Goal: Task Accomplishment & Management: Manage account settings

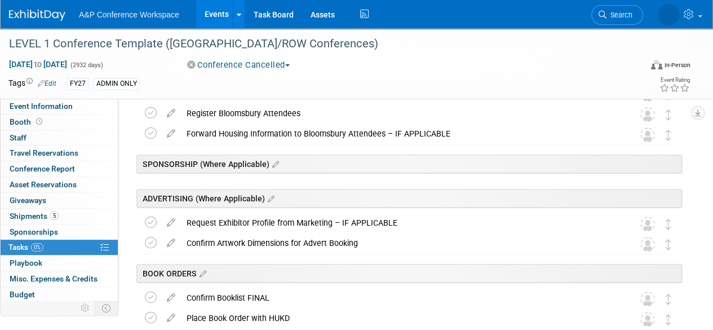
scroll to position [180, 0]
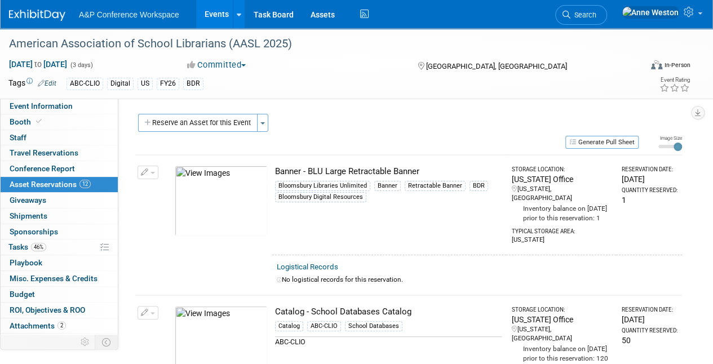
click at [30, 12] on img at bounding box center [37, 15] width 56 height 11
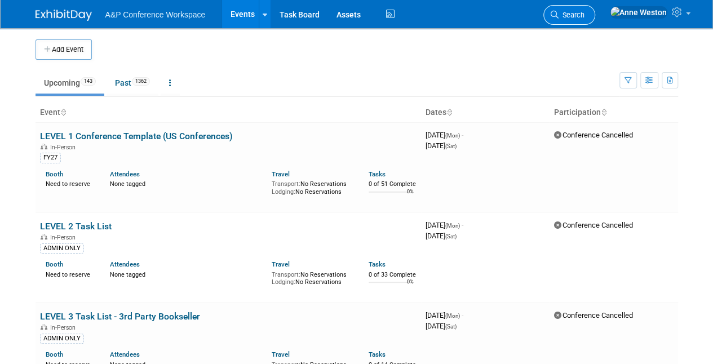
click at [595, 8] on link "Search" at bounding box center [569, 15] width 52 height 20
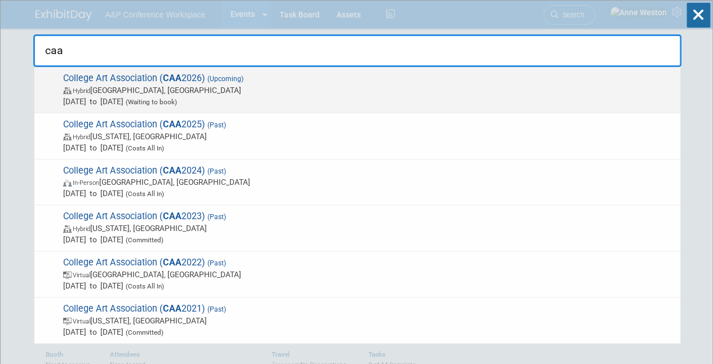
type input "caa"
click at [138, 77] on span "College Art Association ( CAA 2026) (Upcoming) Hybrid Chicago, IL Feb 18, 2026 …" at bounding box center [367, 90] width 615 height 34
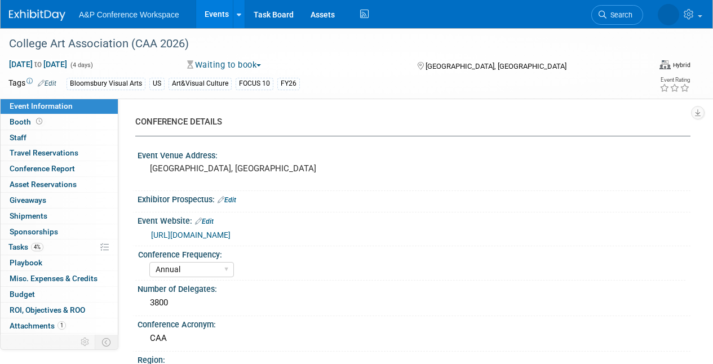
select select "Annual"
select select "Level 1"
select select "In-Person Booth"
select select "Art & Visual Culture"
select select "Bloomsbury Visual Arts"
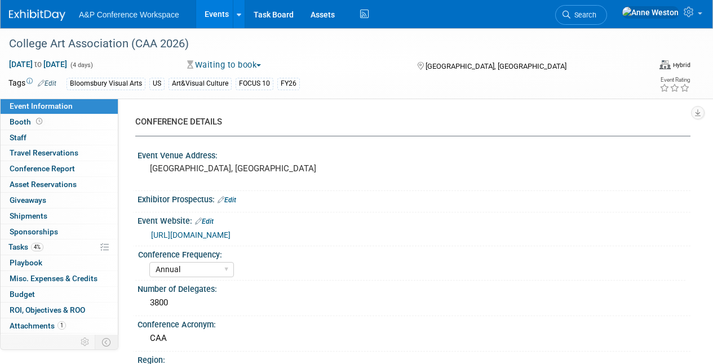
select select "Anne Weston"
select select "Carrlee Craig"
select select "Jack Solloway"
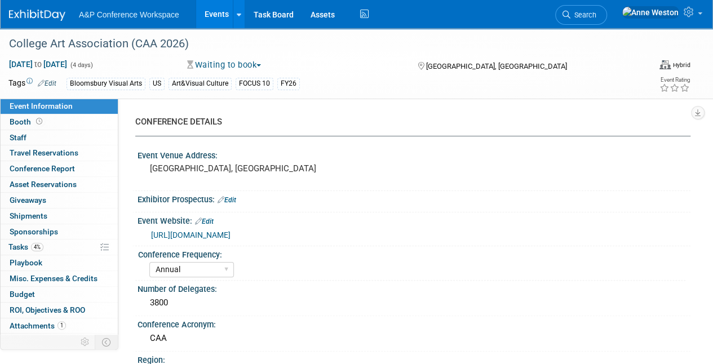
click at [36, 13] on img at bounding box center [37, 15] width 56 height 11
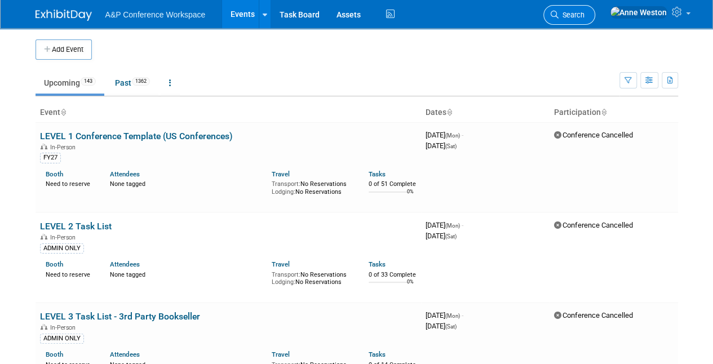
click at [585, 14] on span "Search" at bounding box center [572, 15] width 26 height 8
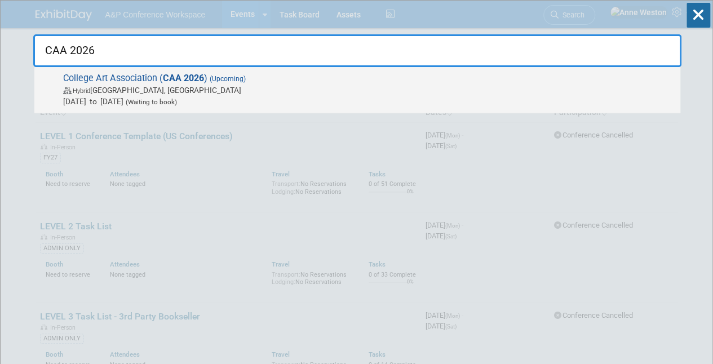
type input "CAA 2026"
click at [121, 82] on span "College Art Association ( CAA 2026 ) (Upcoming) Hybrid Chicago, IL Feb 18, 2026…" at bounding box center [367, 90] width 615 height 34
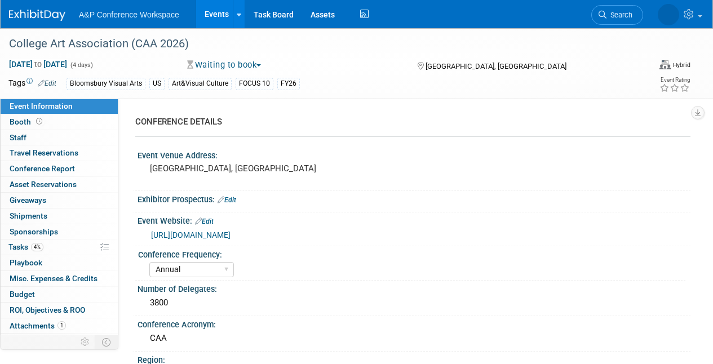
select select "Annual"
select select "Level 1"
select select "In-Person Booth"
select select "Art & Visual Culture"
select select "Bloomsbury Visual Arts"
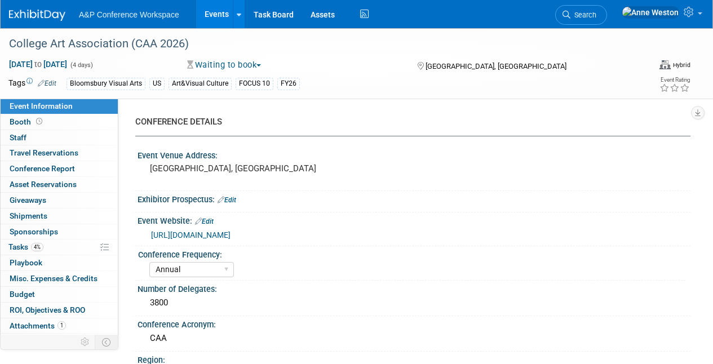
select select "[PERSON_NAME]"
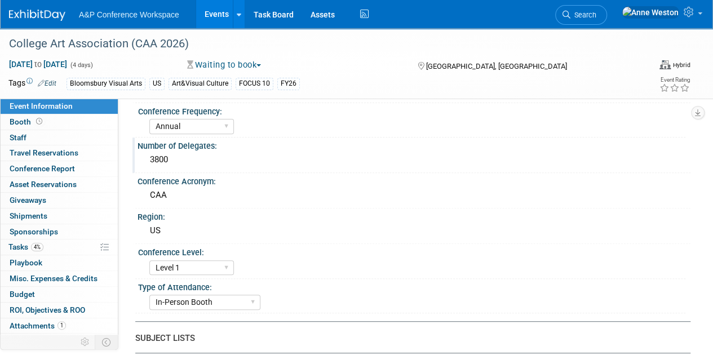
scroll to position [169, 0]
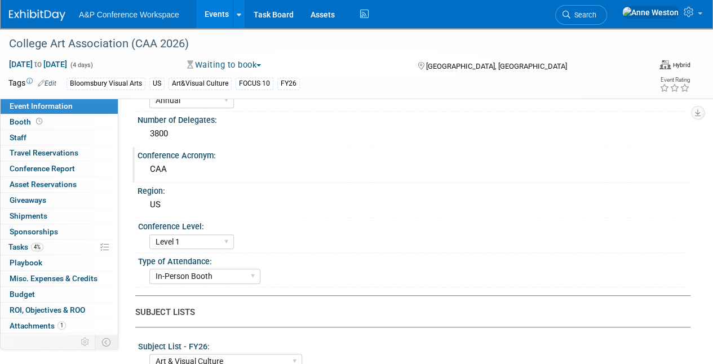
click at [157, 168] on div "CAA" at bounding box center [414, 169] width 536 height 17
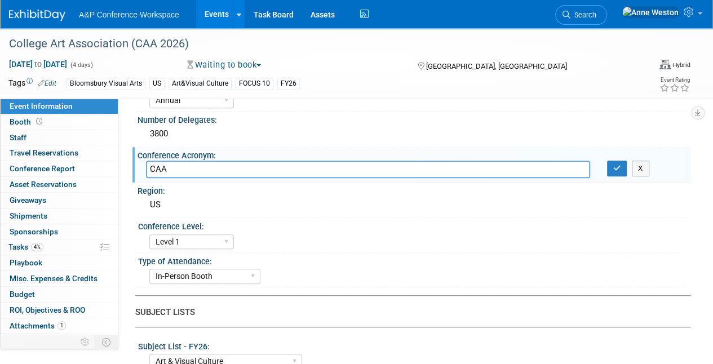
click at [156, 167] on input "CAA" at bounding box center [368, 169] width 444 height 17
type input "CAA"
click at [311, 206] on div "US" at bounding box center [414, 204] width 536 height 17
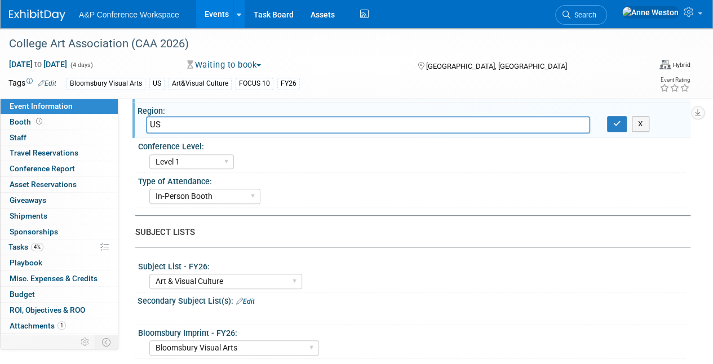
scroll to position [225, 0]
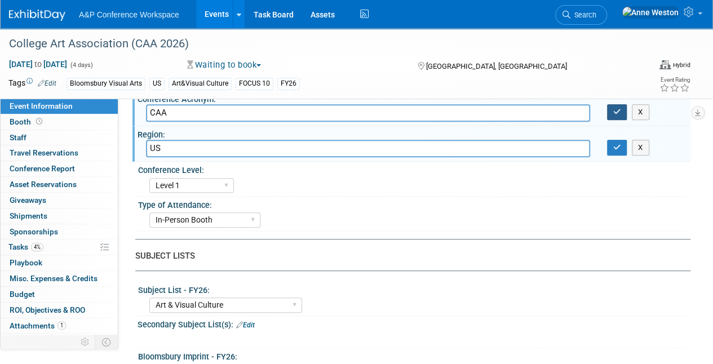
click at [609, 106] on button "button" at bounding box center [617, 112] width 20 height 16
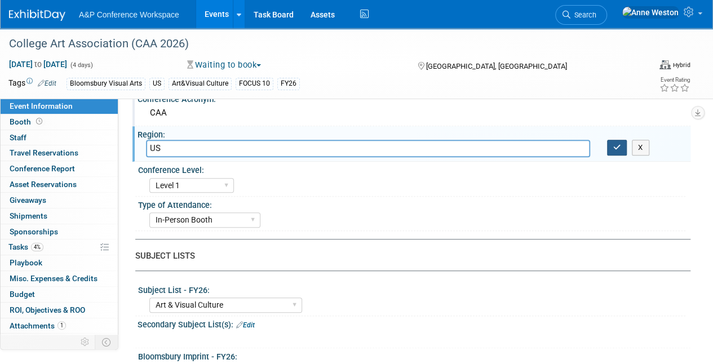
click at [617, 145] on icon "button" at bounding box center [617, 147] width 8 height 7
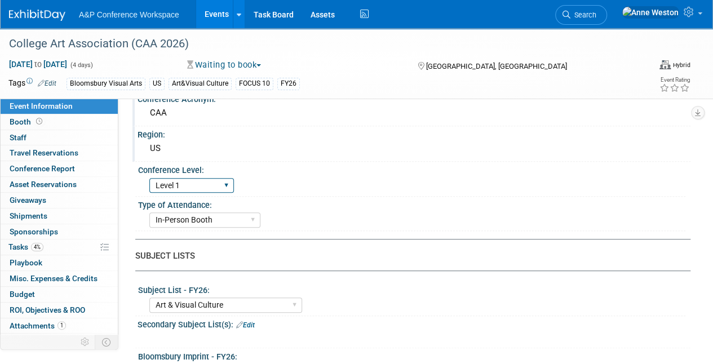
click at [226, 180] on select "Level 1 Level 2 Level 3 Level 4" at bounding box center [191, 185] width 85 height 15
click at [259, 216] on select "In-Person Booth Virtual Booth Sponsorship Insert Only - DO NOT USE Program Adve…" at bounding box center [204, 220] width 111 height 15
click at [340, 202] on div "Type of Attendance:" at bounding box center [411, 204] width 547 height 14
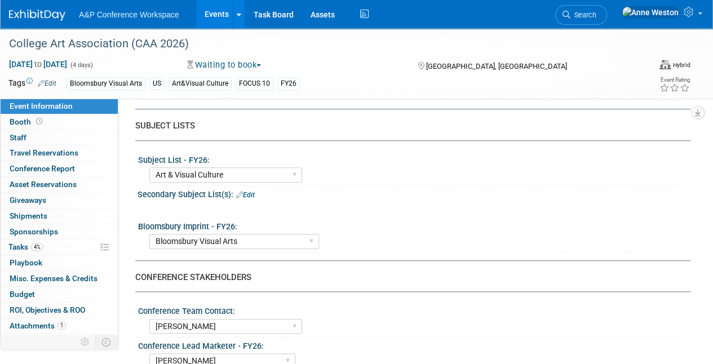
scroll to position [338, 0]
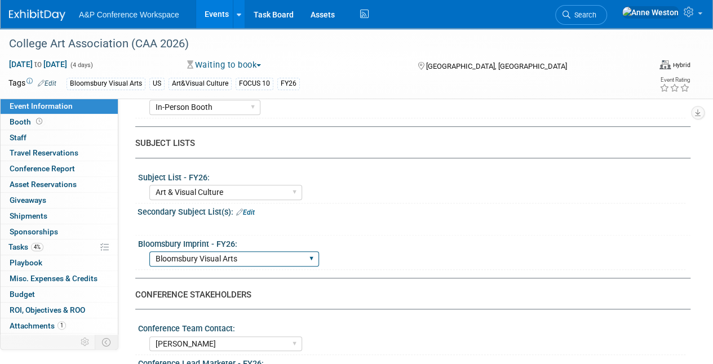
click at [283, 256] on select "Backbeat Bloomsbury Bloomsbury Academic Bloomsbury Digital Resources Bloomsbury…" at bounding box center [234, 258] width 170 height 15
click at [405, 197] on div "ABC-CLIO Reference African Studies Anthropology Archaeology Architecture Archiv…" at bounding box center [417, 191] width 536 height 18
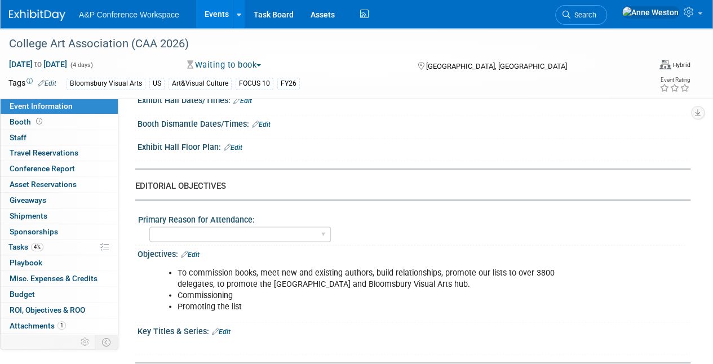
scroll to position [958, 0]
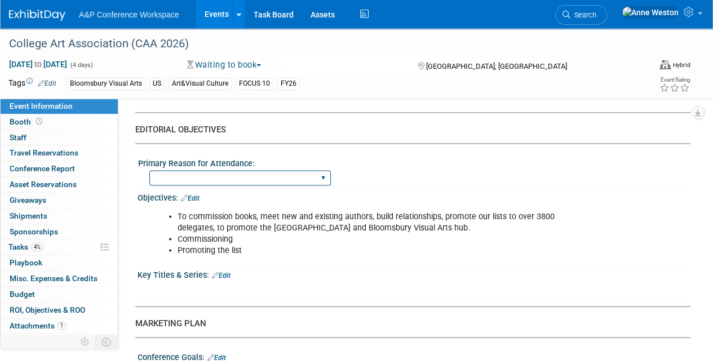
click at [323, 174] on select "BDR Product Awareness and Trial Generation​ Brand/Subject Presence​ Competitor …" at bounding box center [240, 177] width 182 height 15
select select "Networking/Commissioning"
click at [149, 170] on select "BDR Product Awareness and Trial Generation​ Brand/Subject Presence​ Competitor …" at bounding box center [240, 177] width 182 height 15
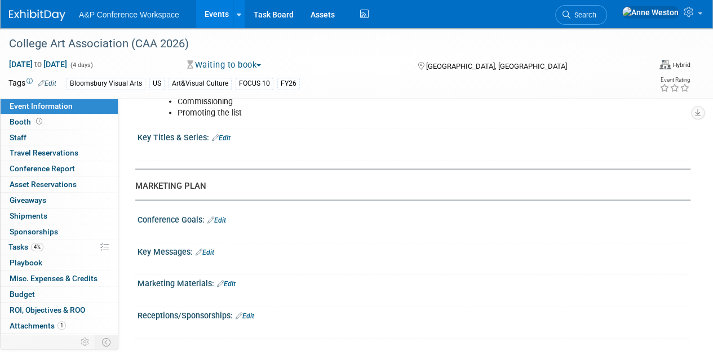
scroll to position [1127, 0]
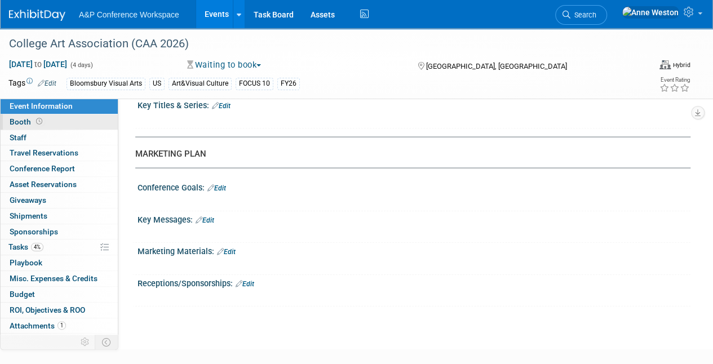
click at [39, 122] on icon at bounding box center [39, 121] width 6 height 6
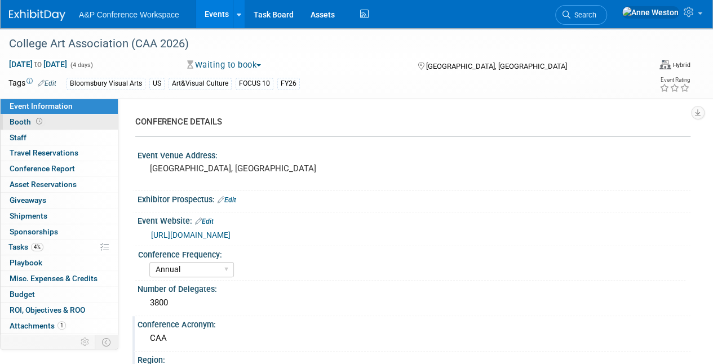
select select "BUAV"
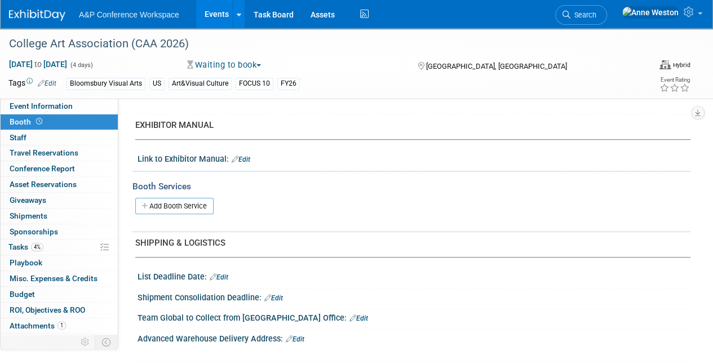
scroll to position [338, 0]
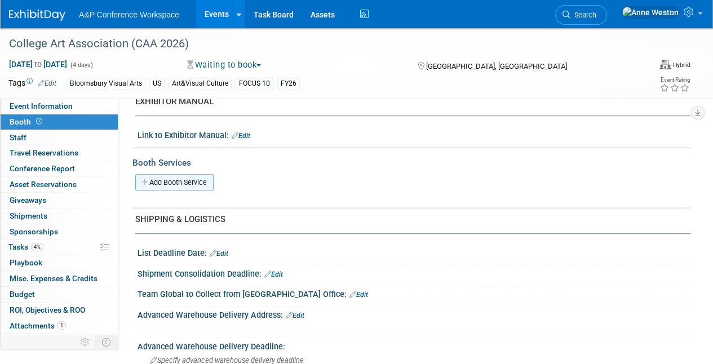
click at [193, 175] on link "Add Booth Service" at bounding box center [174, 182] width 78 height 16
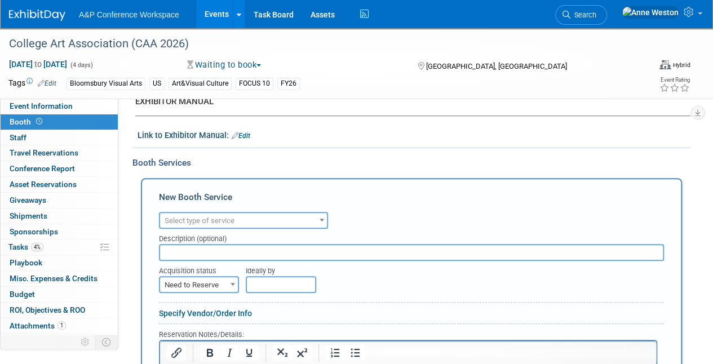
scroll to position [0, 0]
click at [222, 222] on span "Select type of service" at bounding box center [200, 220] width 70 height 8
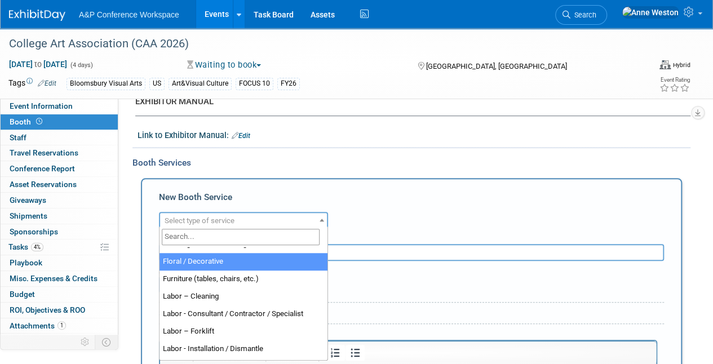
scroll to position [56, 0]
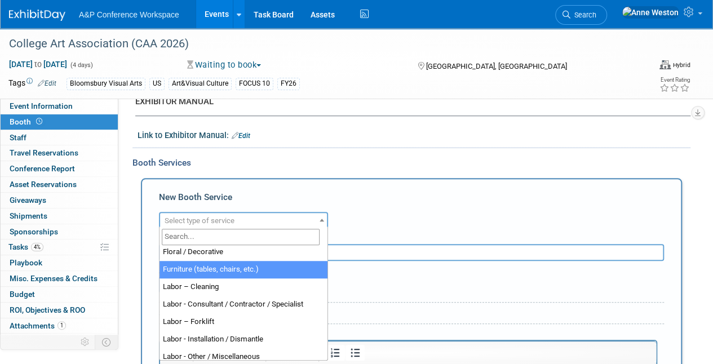
select select "6"
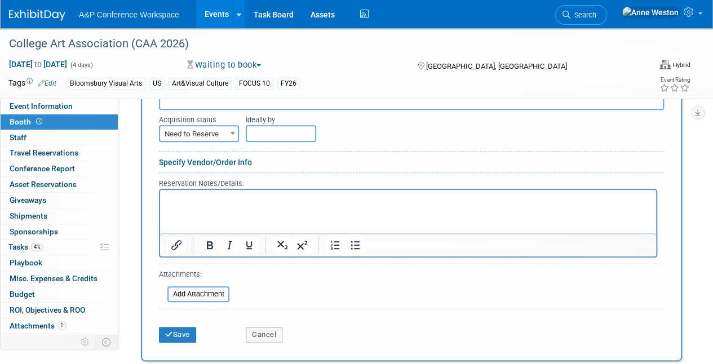
scroll to position [507, 0]
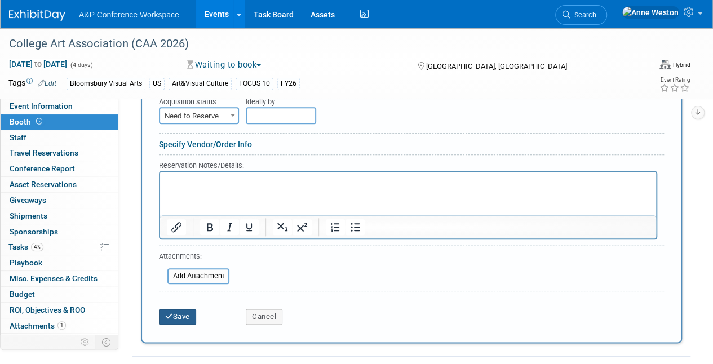
click at [179, 316] on button "Save" at bounding box center [177, 317] width 37 height 16
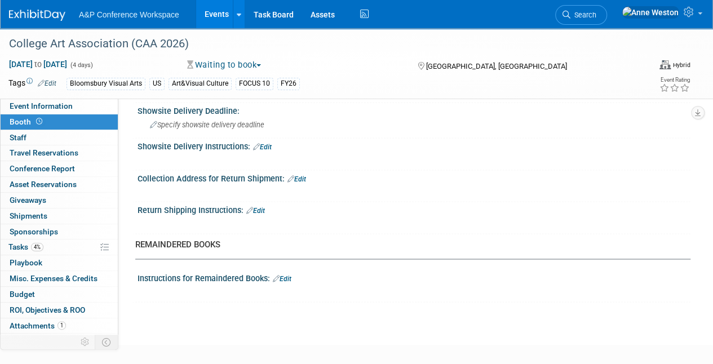
scroll to position [753, 0]
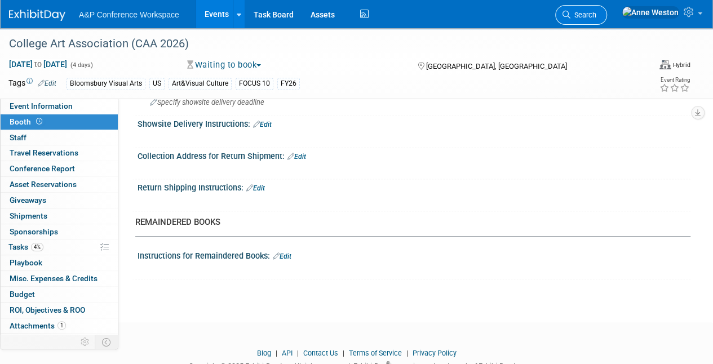
click at [596, 12] on span "Search" at bounding box center [583, 15] width 26 height 8
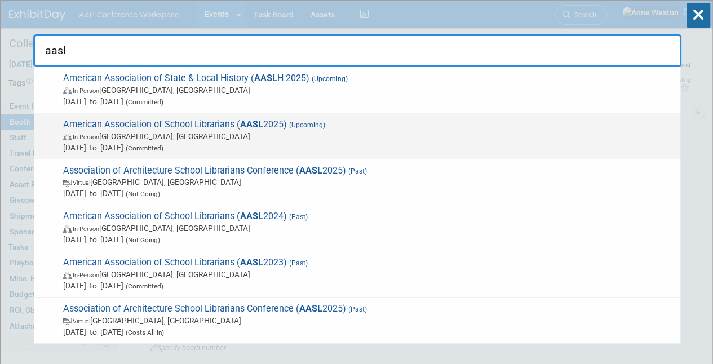
type input "aasl"
click at [216, 124] on span "American Association of School Librarians ( AASL 2025) (Upcoming) In-Person St.…" at bounding box center [367, 136] width 615 height 34
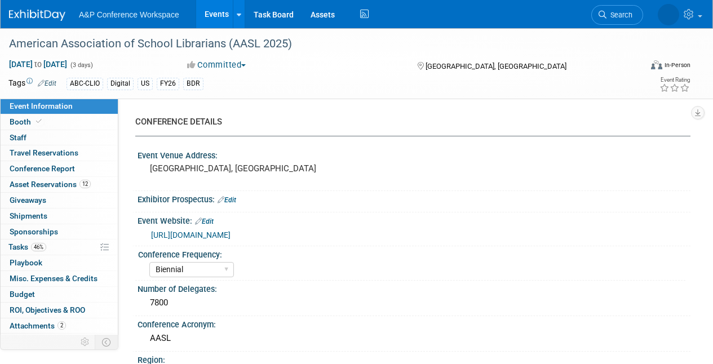
select select "Biennial"
select select "Level 1"
select select "In-Person Booth"
select select "Schools"
select select "Bloomsbury Digital Resources"
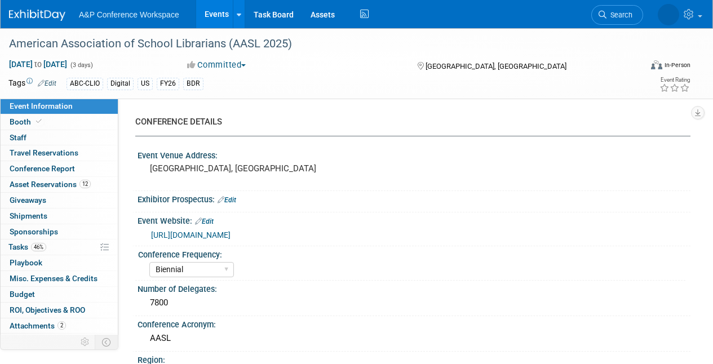
select select "[PERSON_NAME]"
select select "BDR Product Awareness and Trial Generation​"
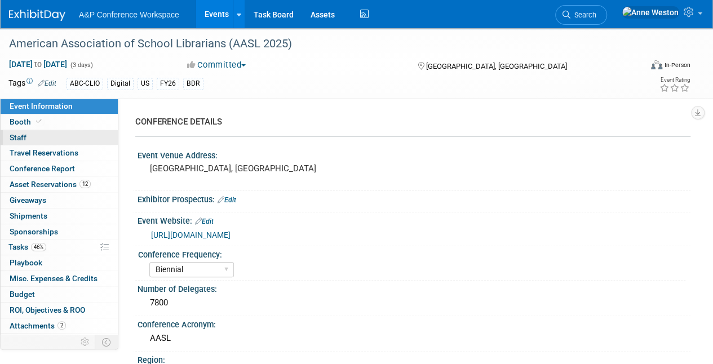
click at [36, 138] on link "0 Staff 0" at bounding box center [59, 137] width 117 height 15
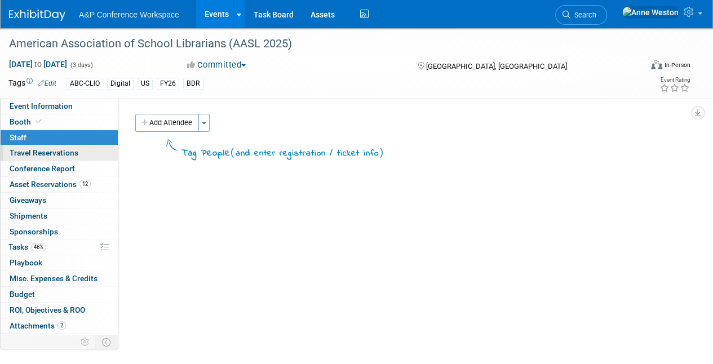
click at [71, 151] on span "Travel Reservations 0" at bounding box center [44, 152] width 69 height 9
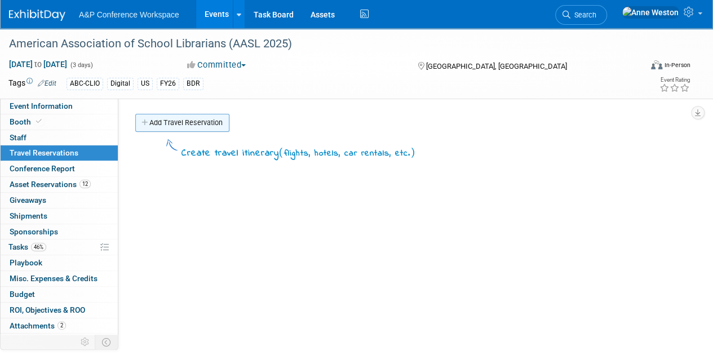
click at [185, 126] on link "Add Travel Reservation" at bounding box center [182, 123] width 94 height 18
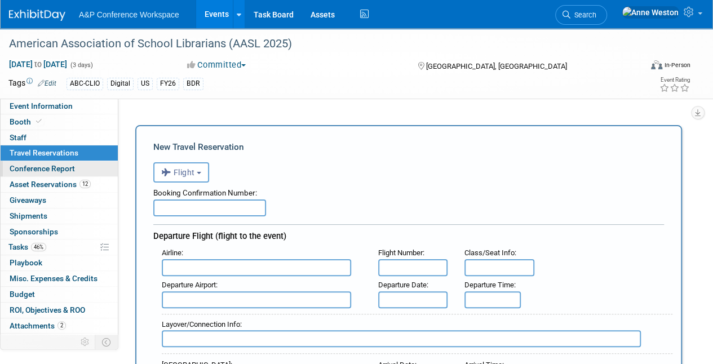
click at [52, 167] on span "Conference Report" at bounding box center [42, 168] width 65 height 9
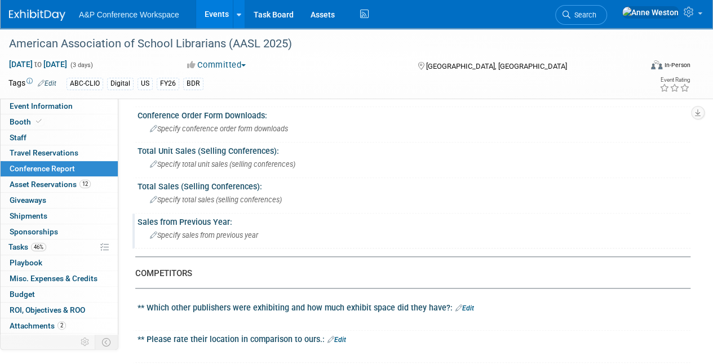
scroll to position [395, 0]
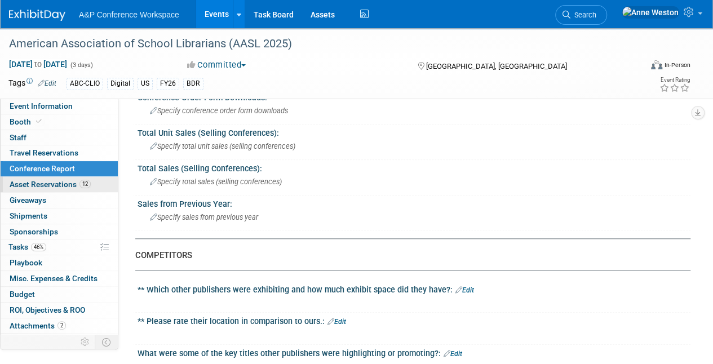
click at [52, 183] on span "Asset Reservations 12" at bounding box center [50, 184] width 81 height 9
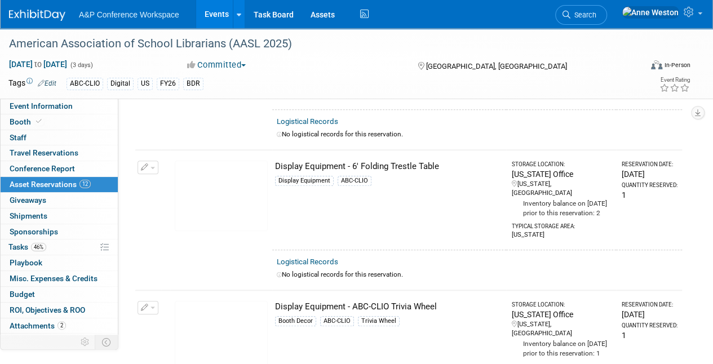
scroll to position [451, 0]
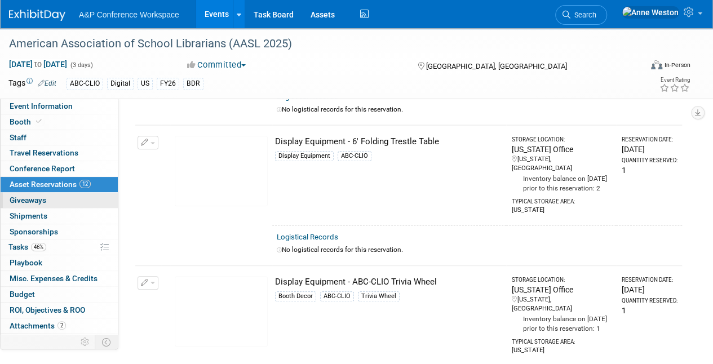
click at [46, 200] on span "Giveaways 0" at bounding box center [28, 200] width 37 height 9
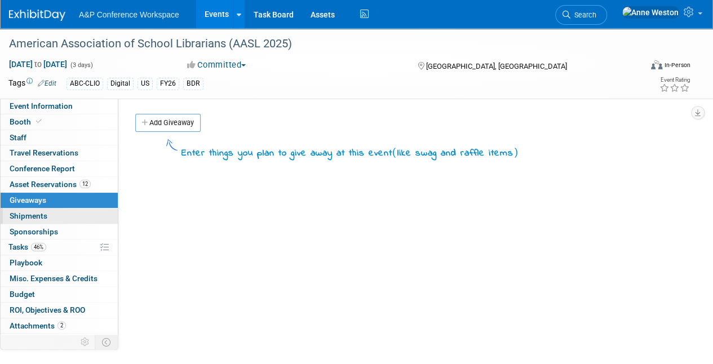
click at [43, 214] on span "Shipments 0" at bounding box center [29, 215] width 38 height 9
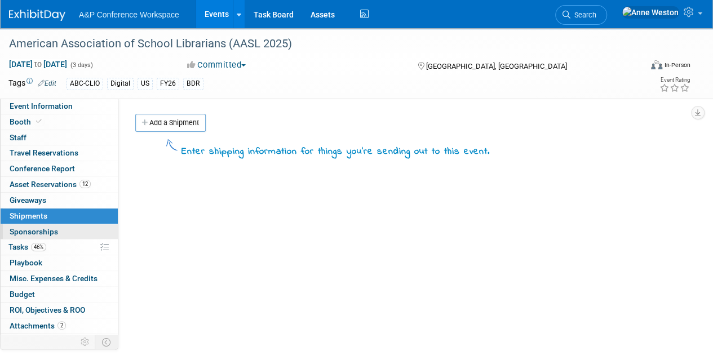
click at [50, 227] on span "Sponsorships 0" at bounding box center [34, 231] width 48 height 9
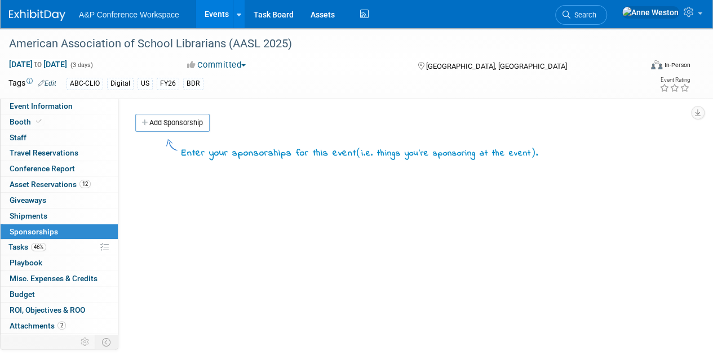
scroll to position [11, 0]
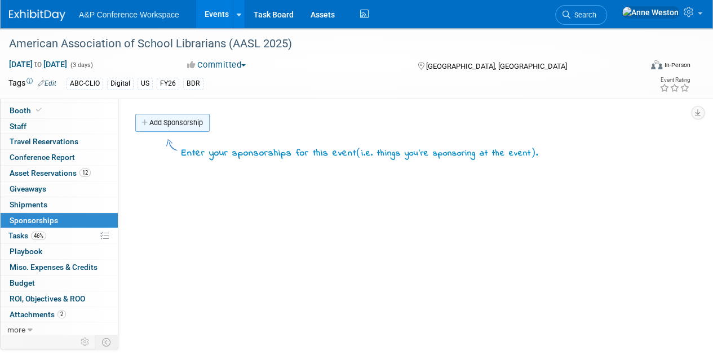
click at [188, 119] on link "Add Sponsorship" at bounding box center [172, 123] width 74 height 18
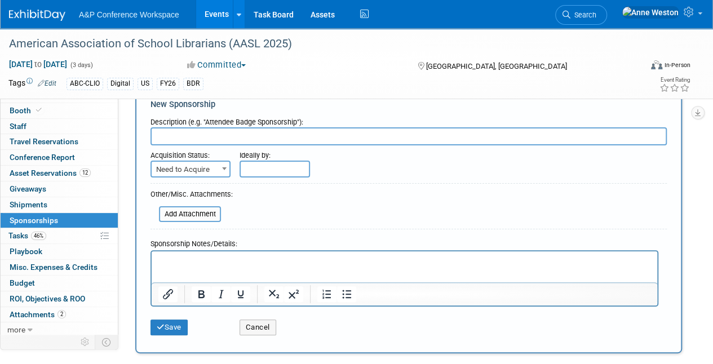
scroll to position [56, 0]
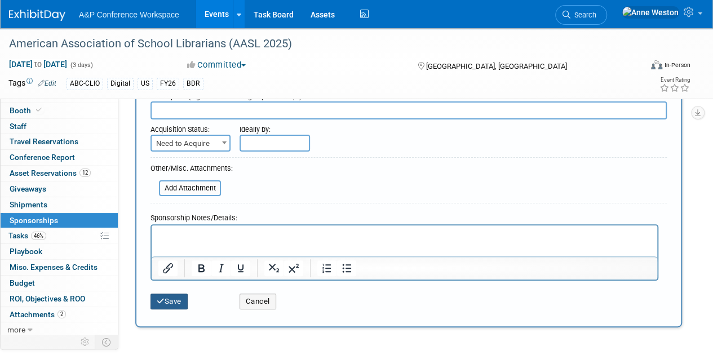
click at [180, 296] on button "Save" at bounding box center [169, 302] width 37 height 16
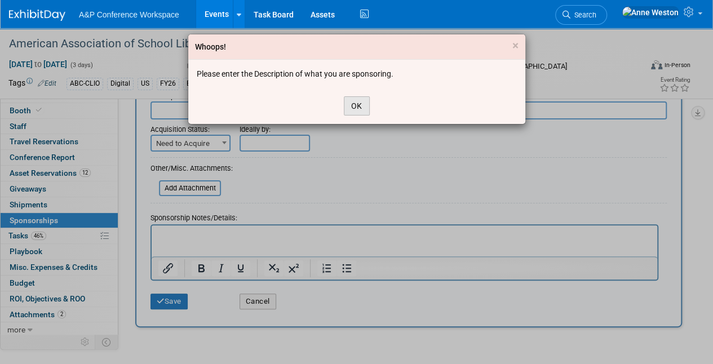
click at [362, 108] on button "OK" at bounding box center [357, 105] width 26 height 19
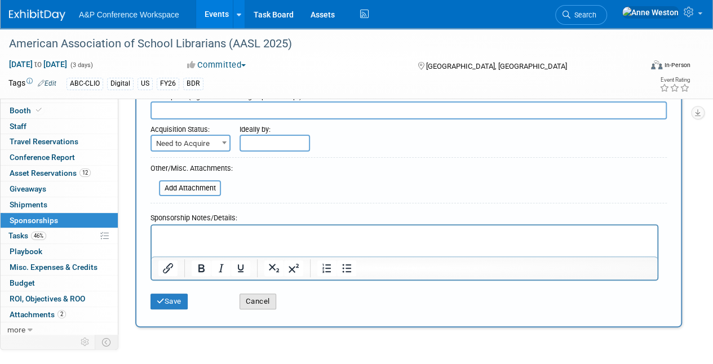
click at [256, 296] on button "Cancel" at bounding box center [258, 302] width 37 height 16
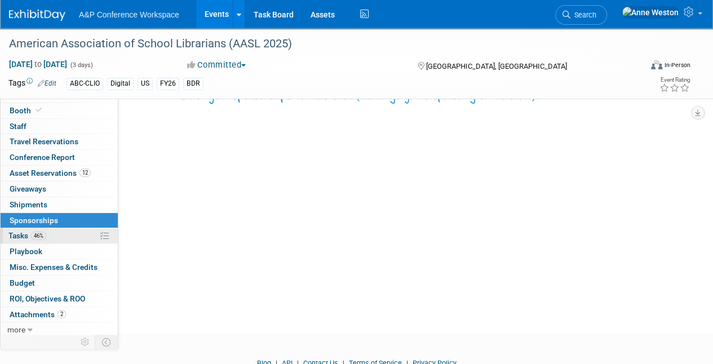
click at [46, 234] on span "46%" at bounding box center [38, 236] width 15 height 8
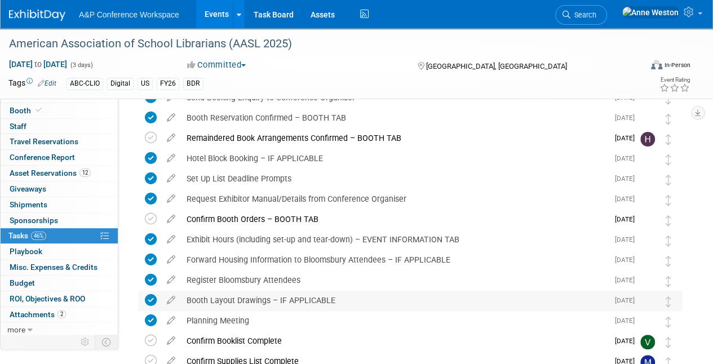
scroll to position [0, 0]
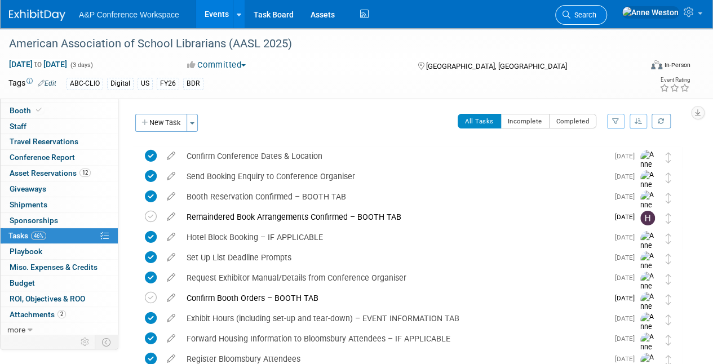
click at [596, 14] on span "Search" at bounding box center [583, 15] width 26 height 8
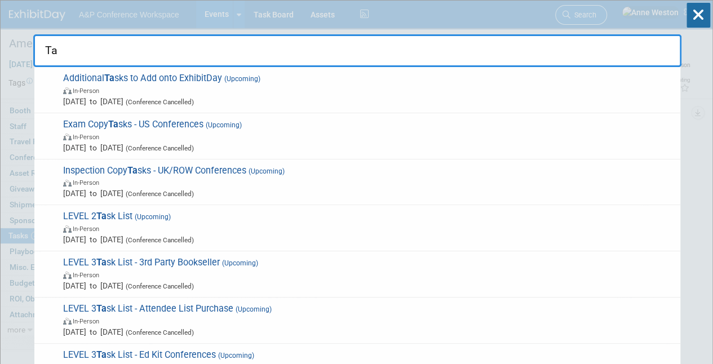
type input "T"
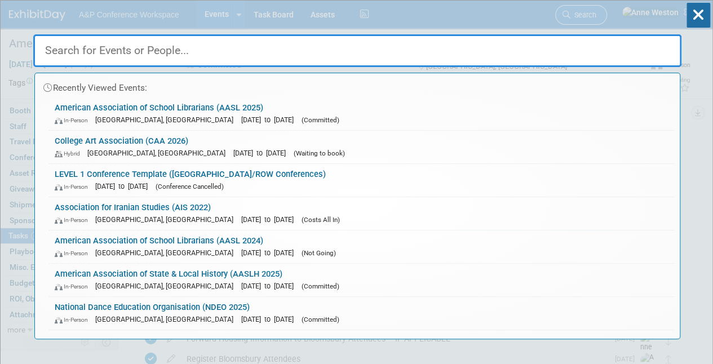
type input "c"
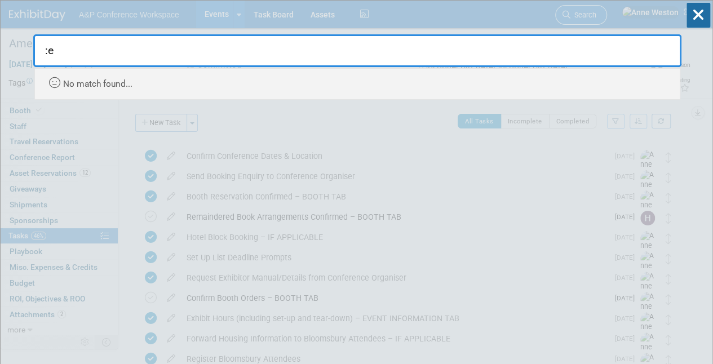
type input ":"
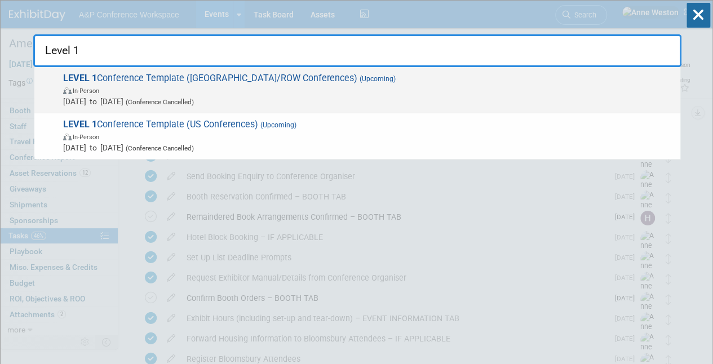
type input "Level 1"
click at [180, 77] on span "LEVEL 1 Conference Template (UK/ROW Conferences) (Upcoming) In-Person Oct 21, 2…" at bounding box center [367, 90] width 615 height 34
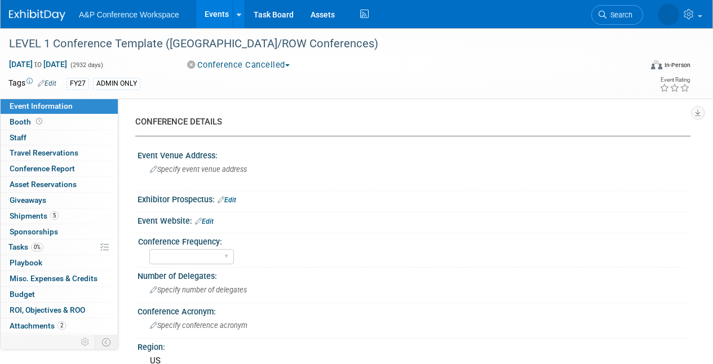
select select "Level 1"
select select "In-Person Booth"
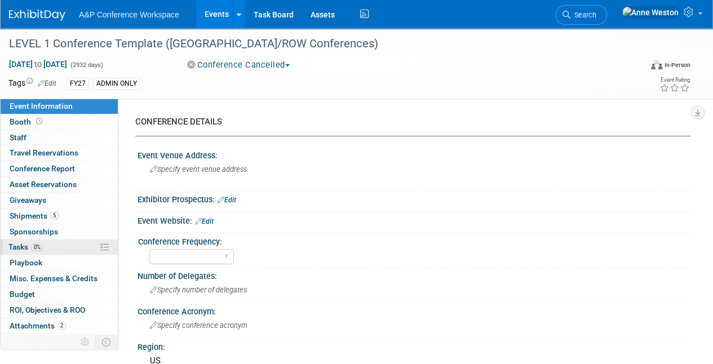
click at [56, 245] on link "0% Tasks 0%" at bounding box center [59, 247] width 117 height 15
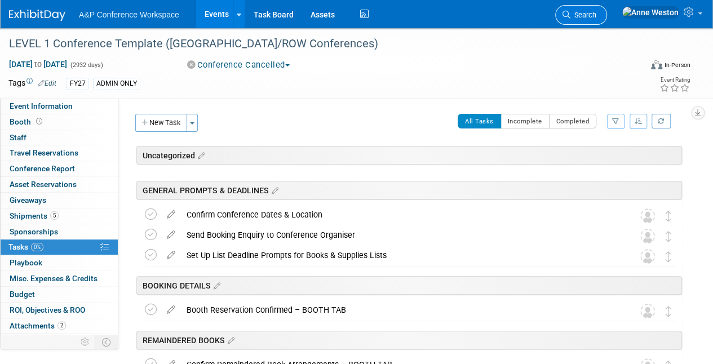
click at [607, 9] on link "Search" at bounding box center [581, 15] width 52 height 20
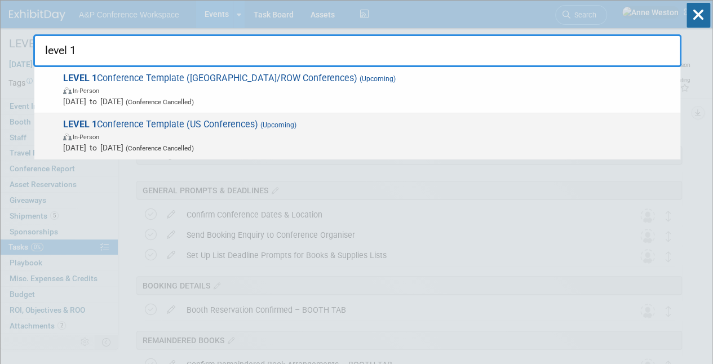
type input "level 1"
click at [268, 125] on span "(Upcoming)" at bounding box center [277, 125] width 38 height 8
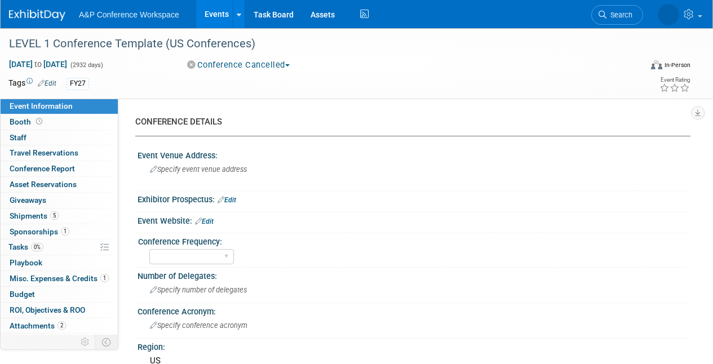
select select "Level 1"
select select "In-Person Booth"
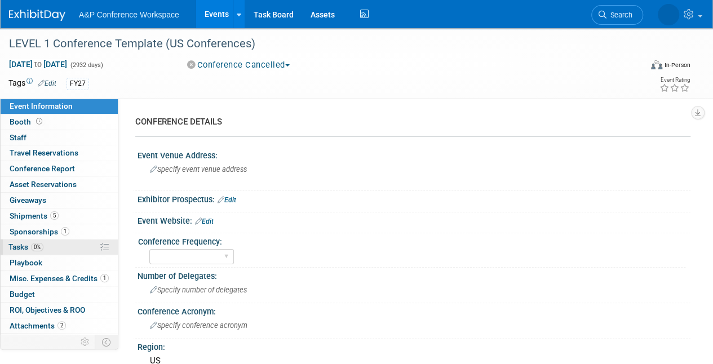
click at [41, 249] on span "0%" at bounding box center [37, 247] width 12 height 8
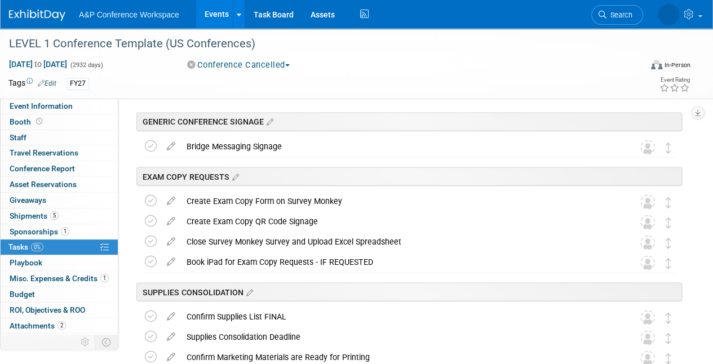
scroll to position [958, 0]
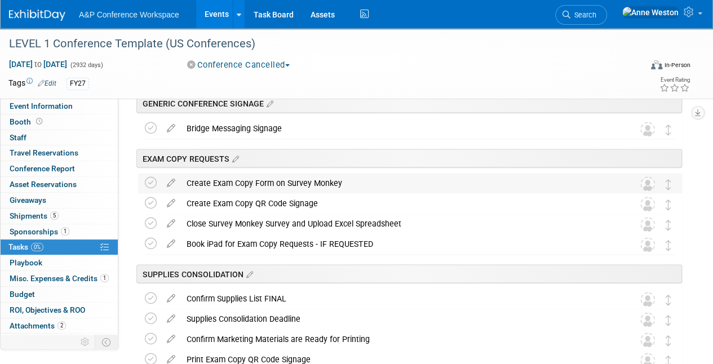
click at [302, 180] on div "Create Exam Copy Form on Survey Monkey" at bounding box center [399, 182] width 437 height 19
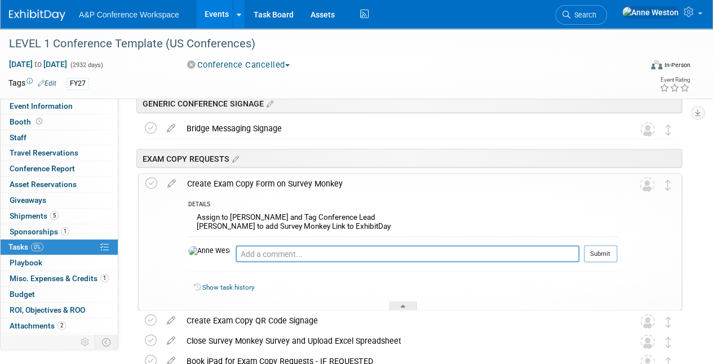
click at [302, 180] on div "Create Exam Copy Form on Survey Monkey" at bounding box center [400, 183] width 436 height 19
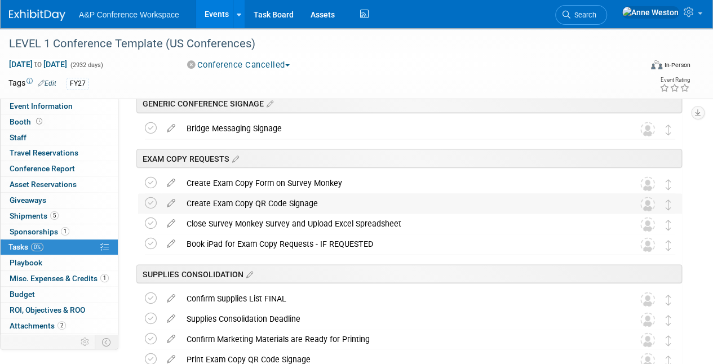
click at [263, 198] on div "Create Exam Copy QR Code Signage" at bounding box center [399, 202] width 437 height 19
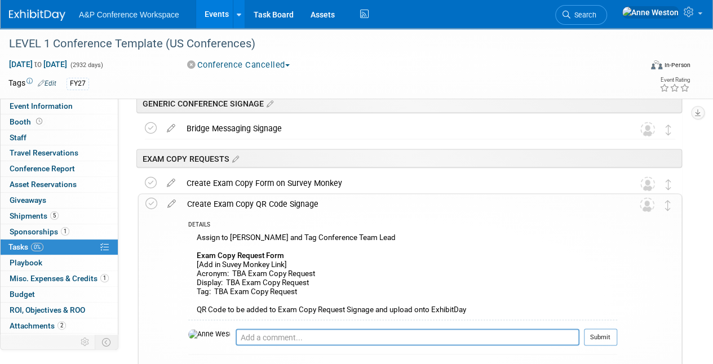
click at [266, 201] on div "Create Exam Copy QR Code Signage" at bounding box center [400, 203] width 436 height 19
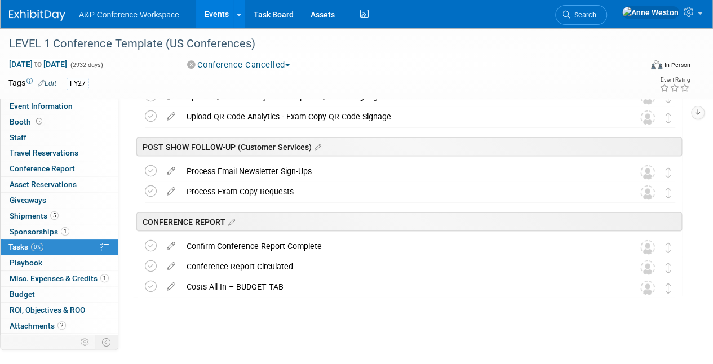
scroll to position [1529, 0]
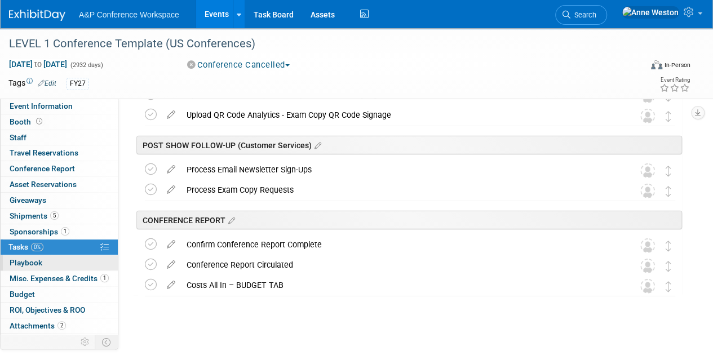
click at [39, 258] on span "Playbook 0" at bounding box center [26, 262] width 33 height 9
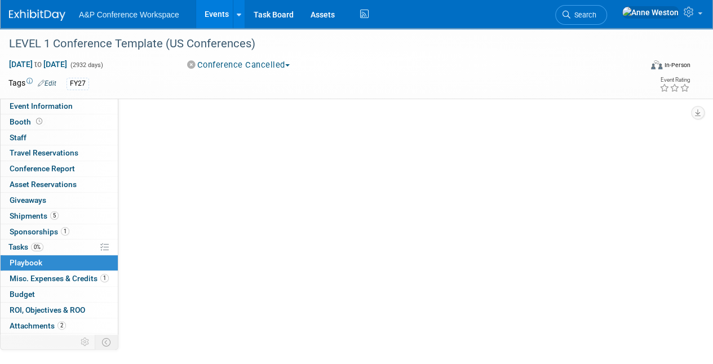
scroll to position [0, 0]
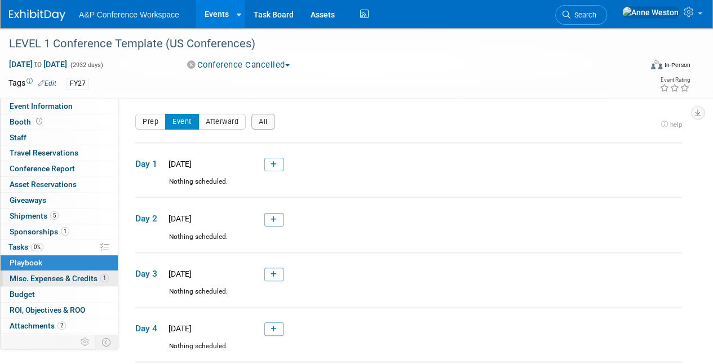
click at [41, 277] on span "Misc. Expenses & Credits 1" at bounding box center [59, 278] width 99 height 9
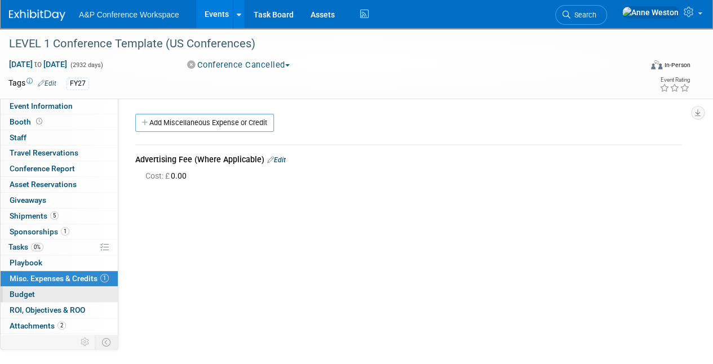
click at [37, 287] on link "Budget" at bounding box center [59, 294] width 117 height 15
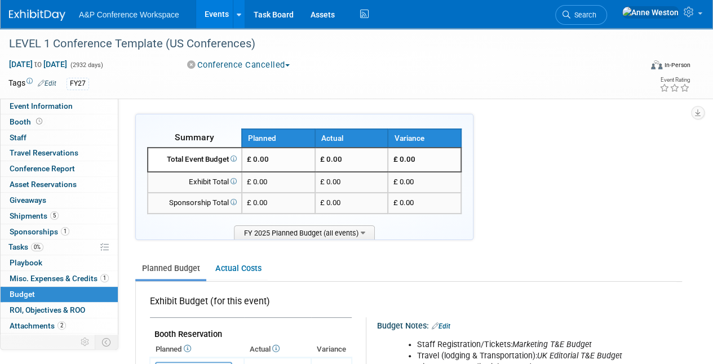
click at [607, 9] on link "Search" at bounding box center [581, 15] width 52 height 20
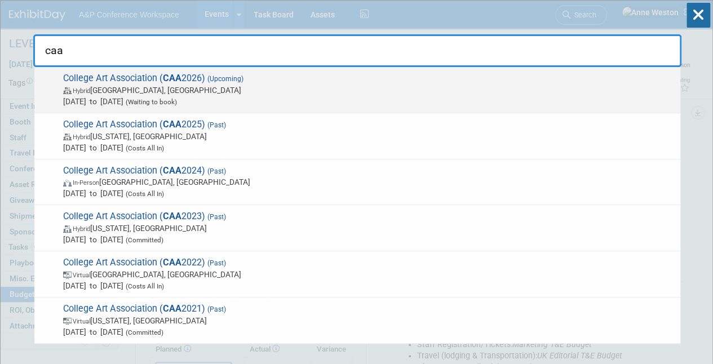
type input "caa"
click at [119, 89] on span "Hybrid Chicago, IL" at bounding box center [369, 90] width 612 height 11
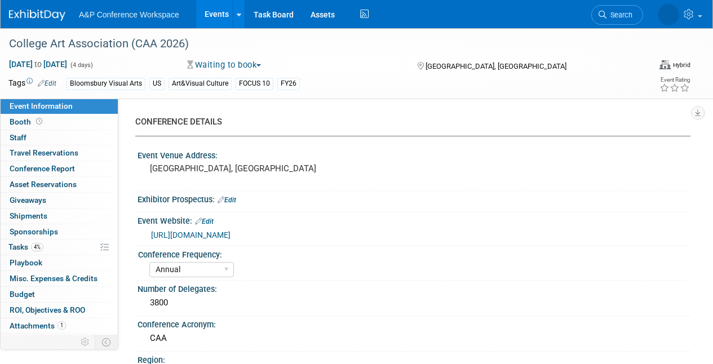
select select "Annual"
select select "Level 1"
select select "In-Person Booth"
select select "Art & Visual Culture"
select select "Bloomsbury Visual Arts"
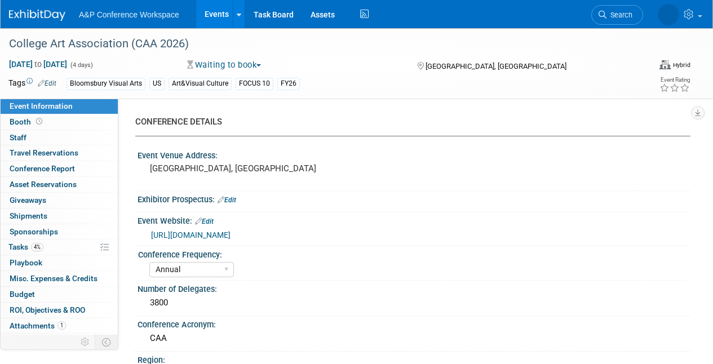
select select "[PERSON_NAME]"
select select "Networking/Commissioning"
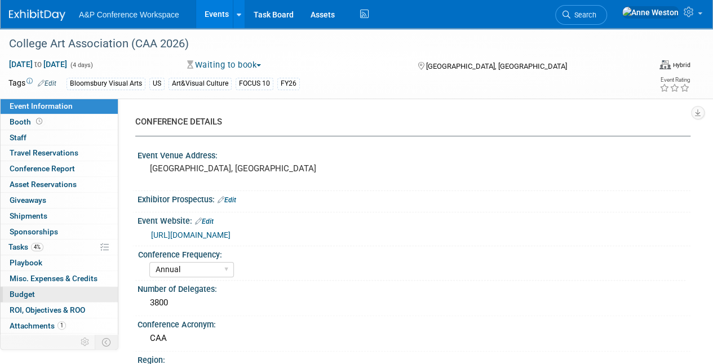
click at [43, 298] on link "Budget" at bounding box center [59, 294] width 117 height 15
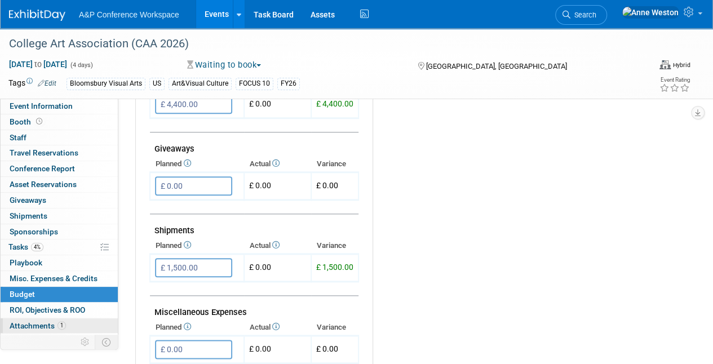
scroll to position [11, 0]
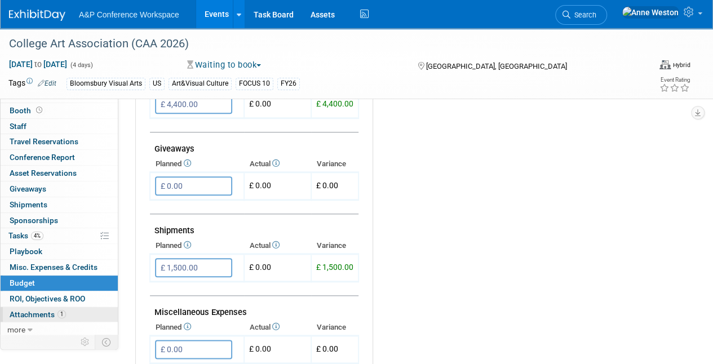
click at [51, 310] on span "Attachments 1" at bounding box center [38, 314] width 56 height 9
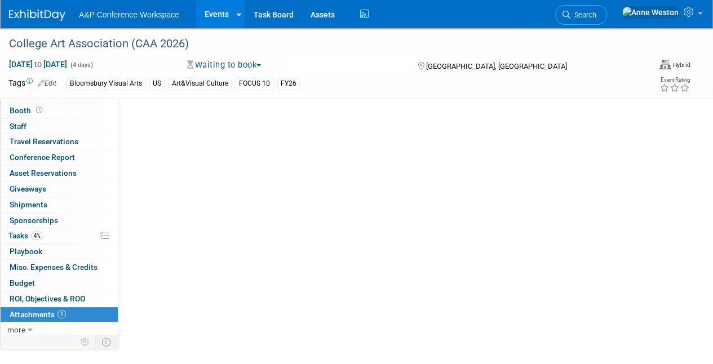
scroll to position [0, 0]
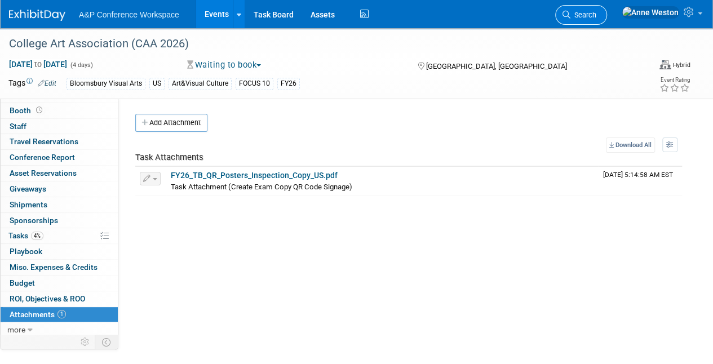
click at [596, 12] on span "Search" at bounding box center [583, 15] width 26 height 8
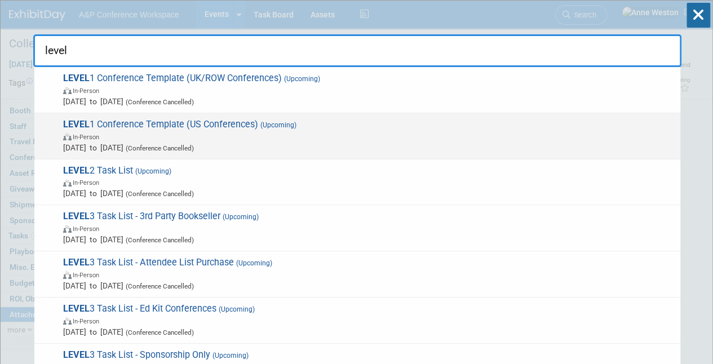
type input "level"
click at [134, 127] on span "LEVEL 1 Conference Template (US Conferences) (Upcoming) In-Person [DATE] to [DA…" at bounding box center [367, 136] width 615 height 34
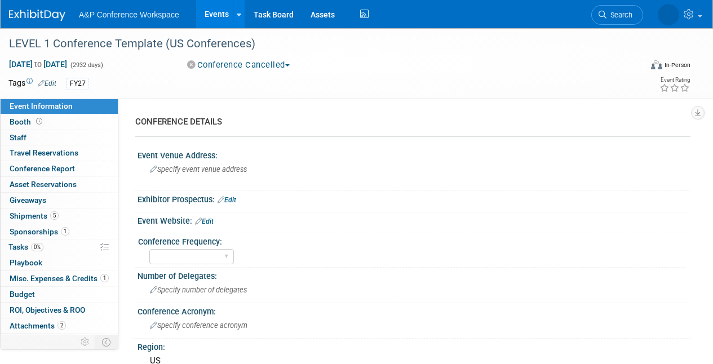
select select "Level 1"
select select "In-Person Booth"
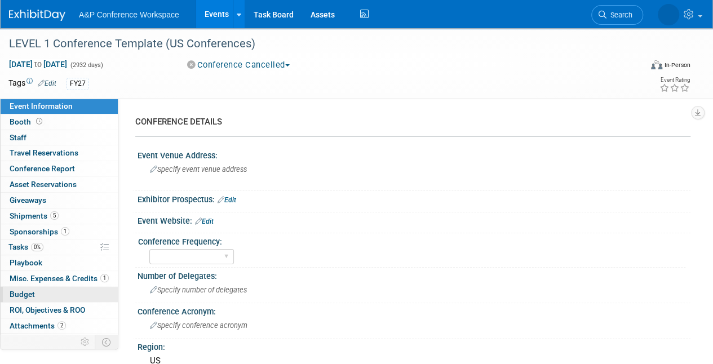
scroll to position [11, 0]
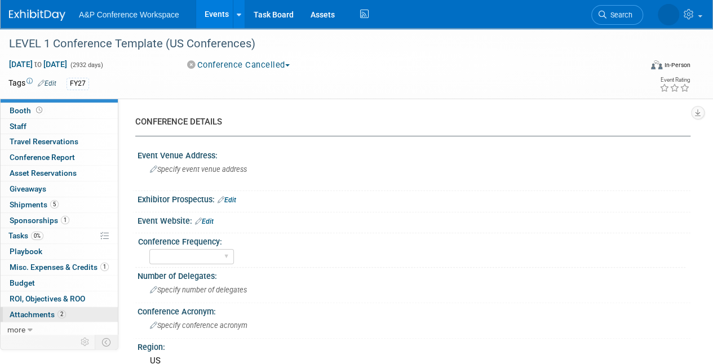
click at [59, 312] on span "2" at bounding box center [61, 314] width 8 height 8
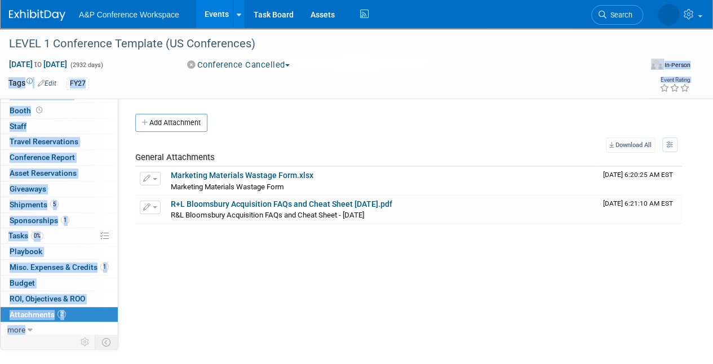
drag, startPoint x: 309, startPoint y: 67, endPoint x: 296, endPoint y: 99, distance: 35.4
click at [296, 99] on div "LEVEL 1 Conference Template (US Conferences) [DATE] to [DATE] (2932 days) [DATE…" at bounding box center [356, 198] width 713 height 341
click at [317, 20] on link "Assets" at bounding box center [322, 14] width 41 height 28
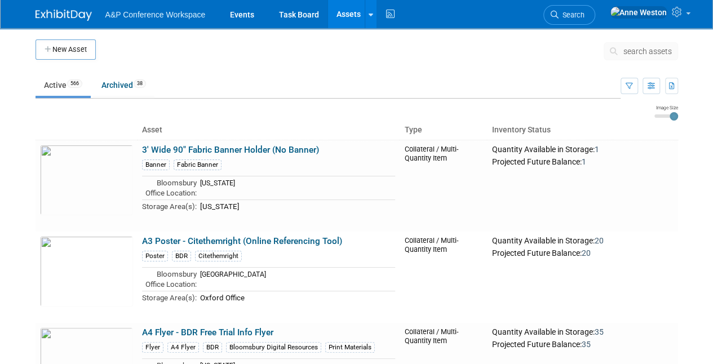
click at [630, 46] on button "search assets" at bounding box center [641, 51] width 74 height 18
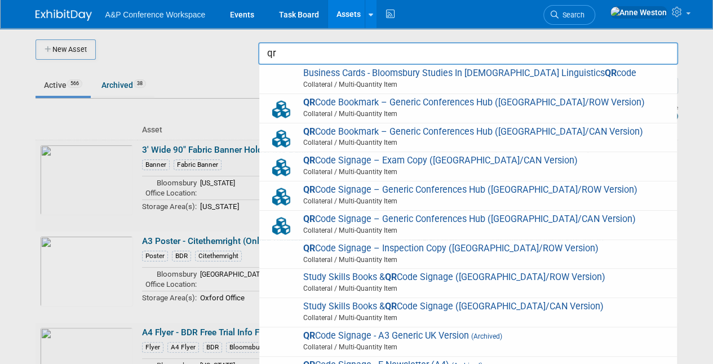
type input "q"
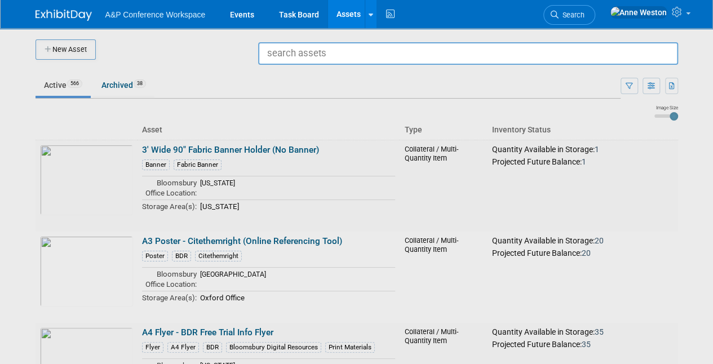
click at [307, 54] on input "text" at bounding box center [468, 53] width 420 height 23
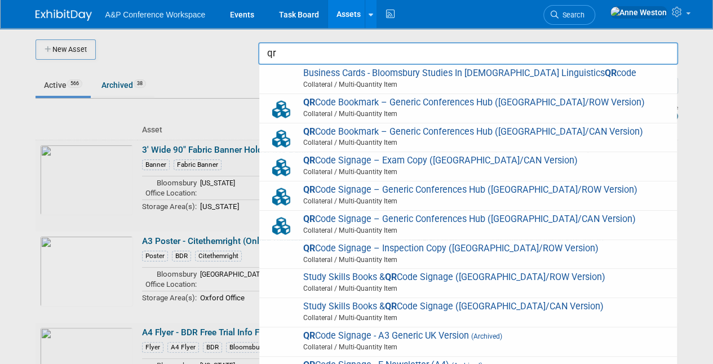
type input "q"
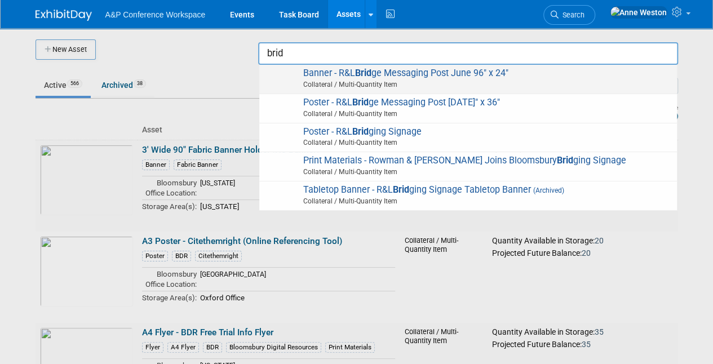
click at [350, 82] on span "Collateral / Multi-Quantity Item" at bounding box center [469, 84] width 403 height 10
type input "Banner - R&L Bridge Messaging Post June 96" x 24""
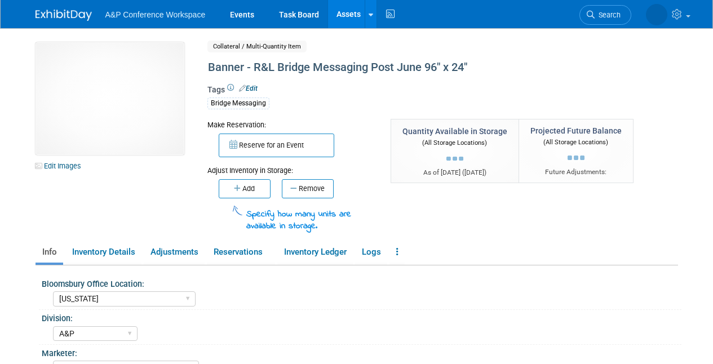
select select "[US_STATE]"
select select "A&P"
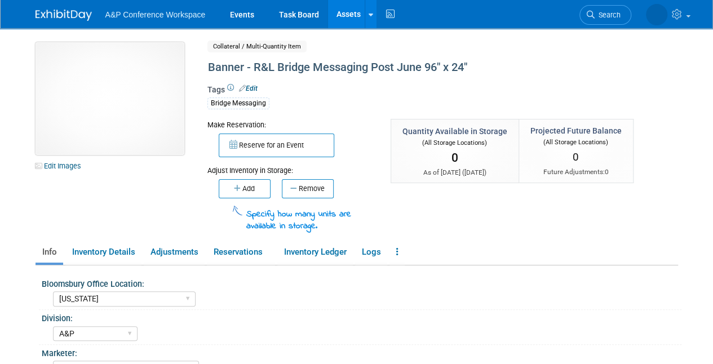
click at [117, 123] on img at bounding box center [110, 98] width 149 height 113
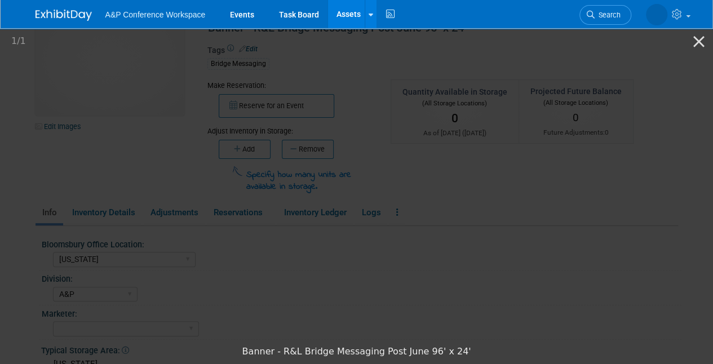
scroll to position [56, 0]
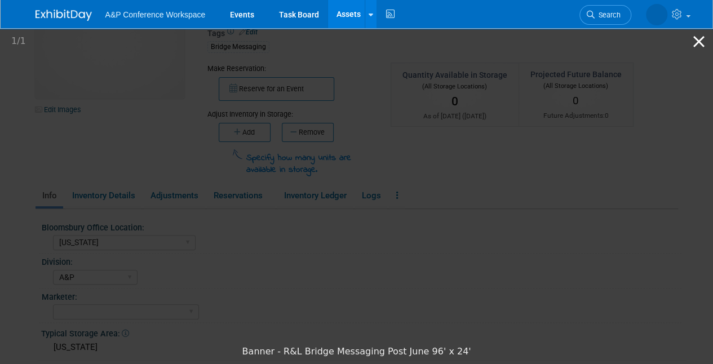
click at [700, 42] on button "Close gallery" at bounding box center [699, 41] width 28 height 26
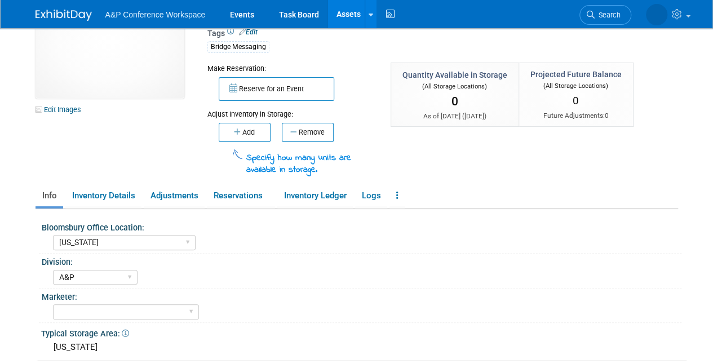
scroll to position [0, 0]
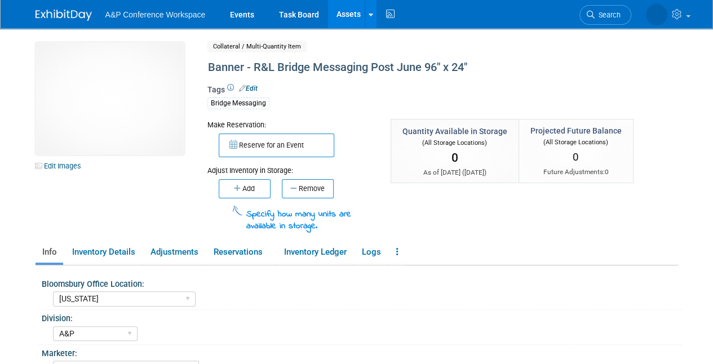
click at [63, 10] on img at bounding box center [64, 15] width 56 height 11
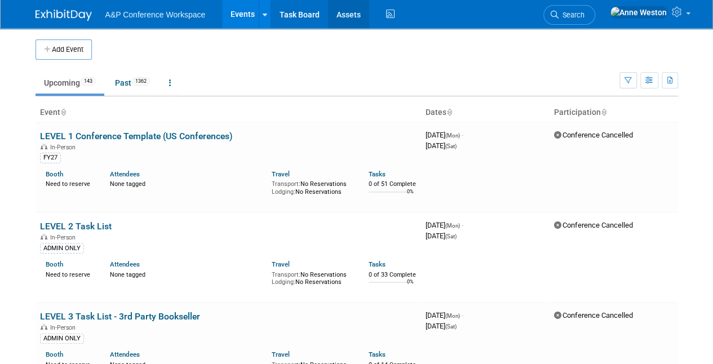
drag, startPoint x: 351, startPoint y: 15, endPoint x: 358, endPoint y: 24, distance: 12.4
click at [351, 15] on link "Assets" at bounding box center [348, 14] width 41 height 28
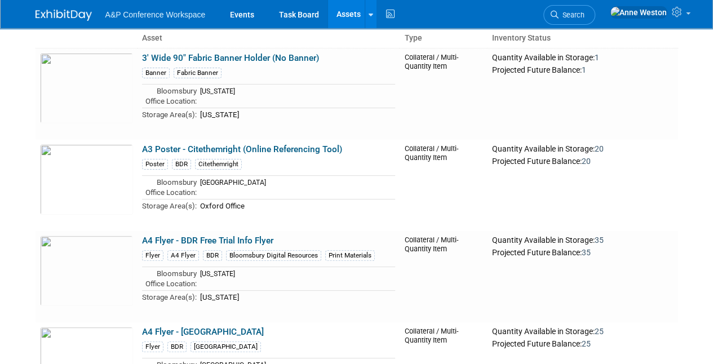
scroll to position [169, 0]
